Goal: Task Accomplishment & Management: Use online tool/utility

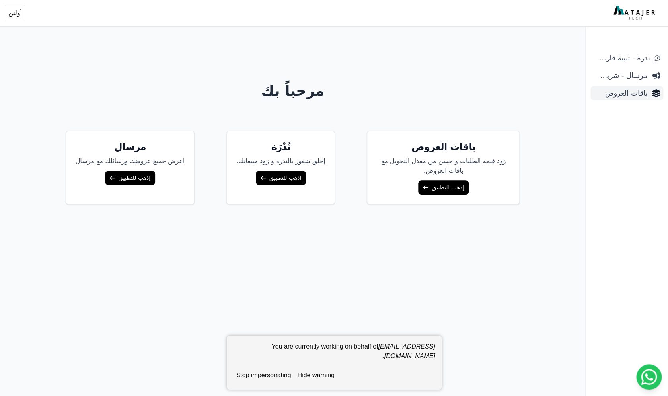
click at [617, 94] on span "باقات العروض" at bounding box center [621, 93] width 54 height 11
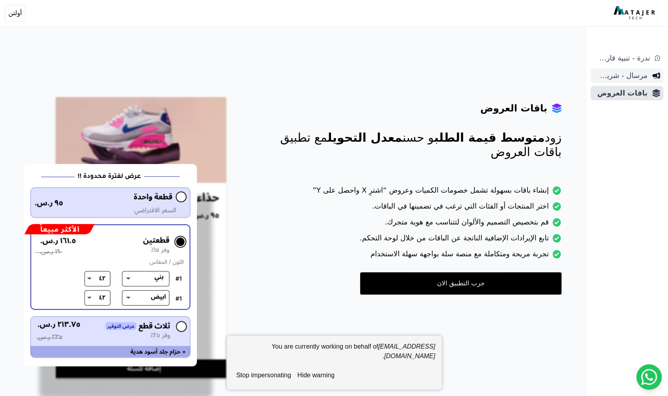
click at [623, 78] on span "مرسال - شريط دعاية" at bounding box center [621, 75] width 54 height 11
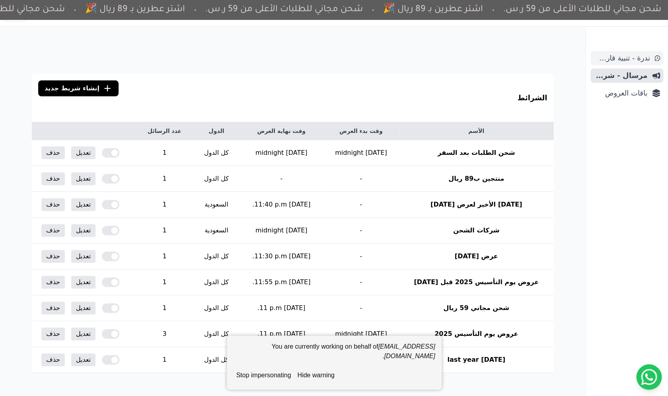
click at [622, 59] on span "ندرة - تنبية قارب علي النفاذ" at bounding box center [622, 58] width 56 height 11
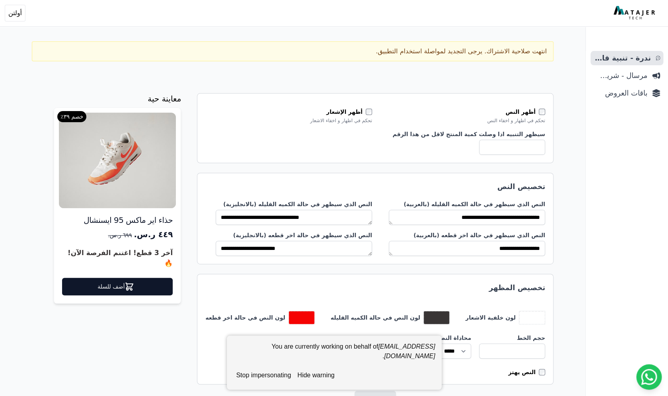
click at [272, 374] on button "stop impersonating" at bounding box center [263, 375] width 61 height 16
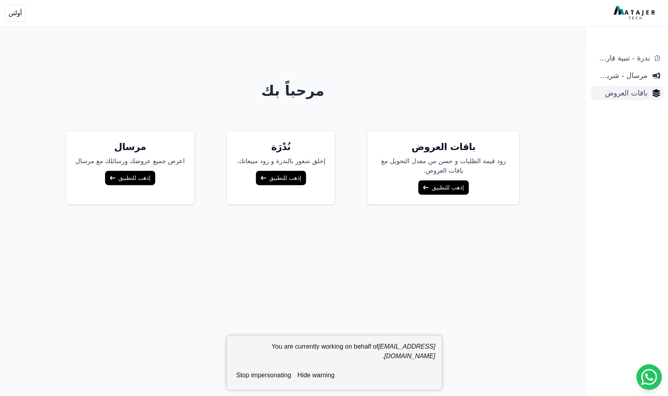
click at [615, 92] on span "باقات العروض" at bounding box center [621, 93] width 54 height 11
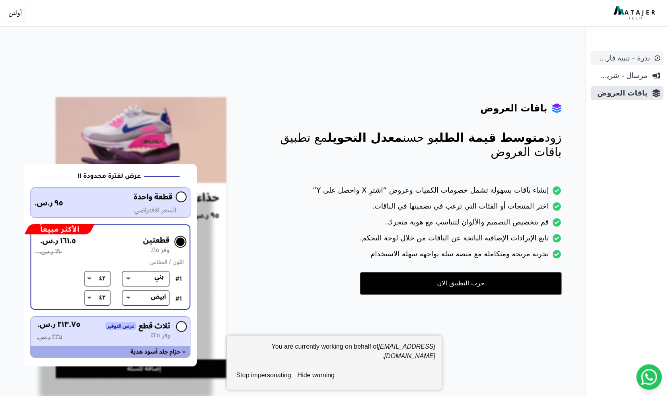
click at [622, 59] on span "ندرة - تنبية قارب علي النفاذ" at bounding box center [622, 58] width 56 height 11
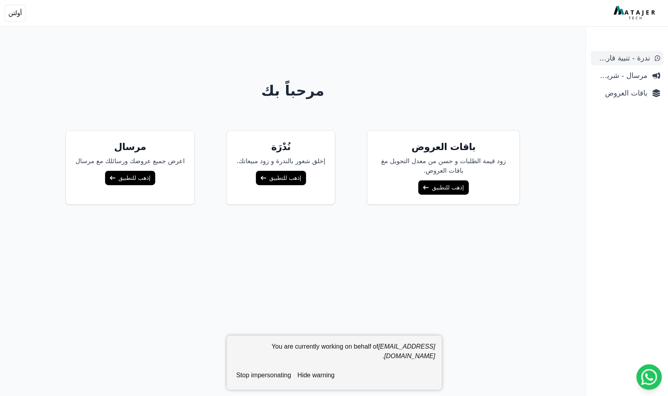
click at [629, 61] on span "ندرة - تنبية قارب علي النفاذ" at bounding box center [622, 58] width 56 height 11
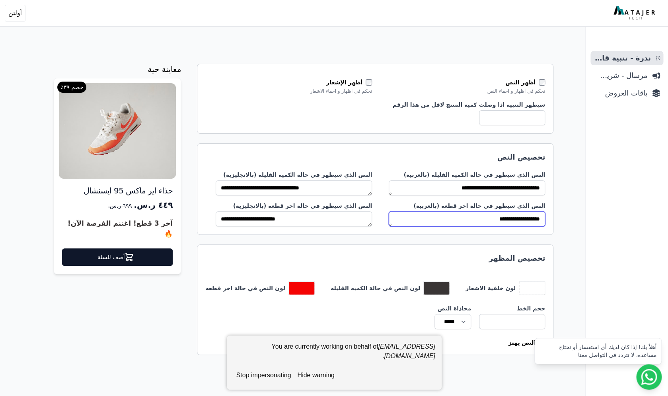
click at [507, 219] on textarea "**********" at bounding box center [467, 218] width 156 height 15
type textarea "**********"
click at [334, 376] on button "hide warning" at bounding box center [315, 375] width 43 height 16
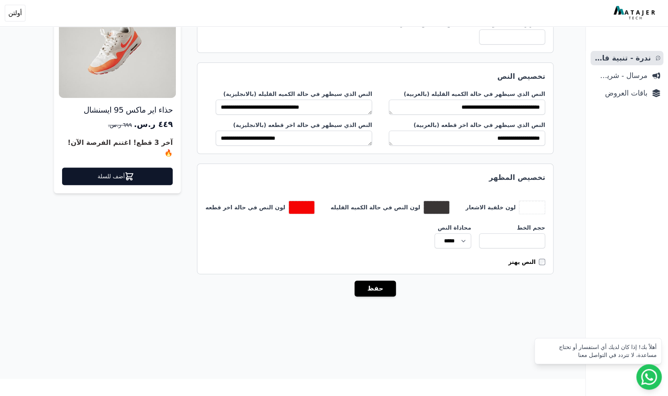
scroll to position [96, 0]
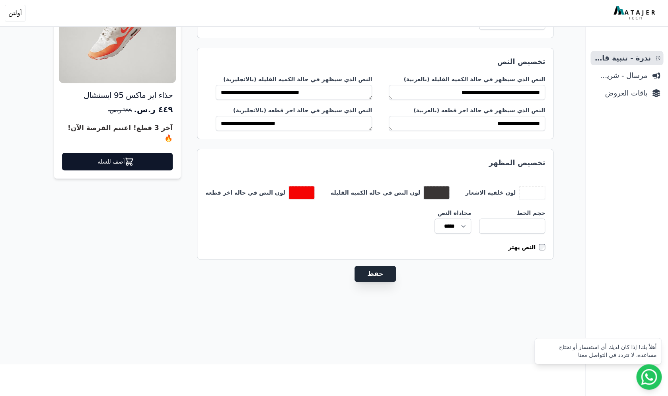
click at [393, 273] on button "حفظ" at bounding box center [375, 274] width 41 height 16
